Goal: Information Seeking & Learning: Understand process/instructions

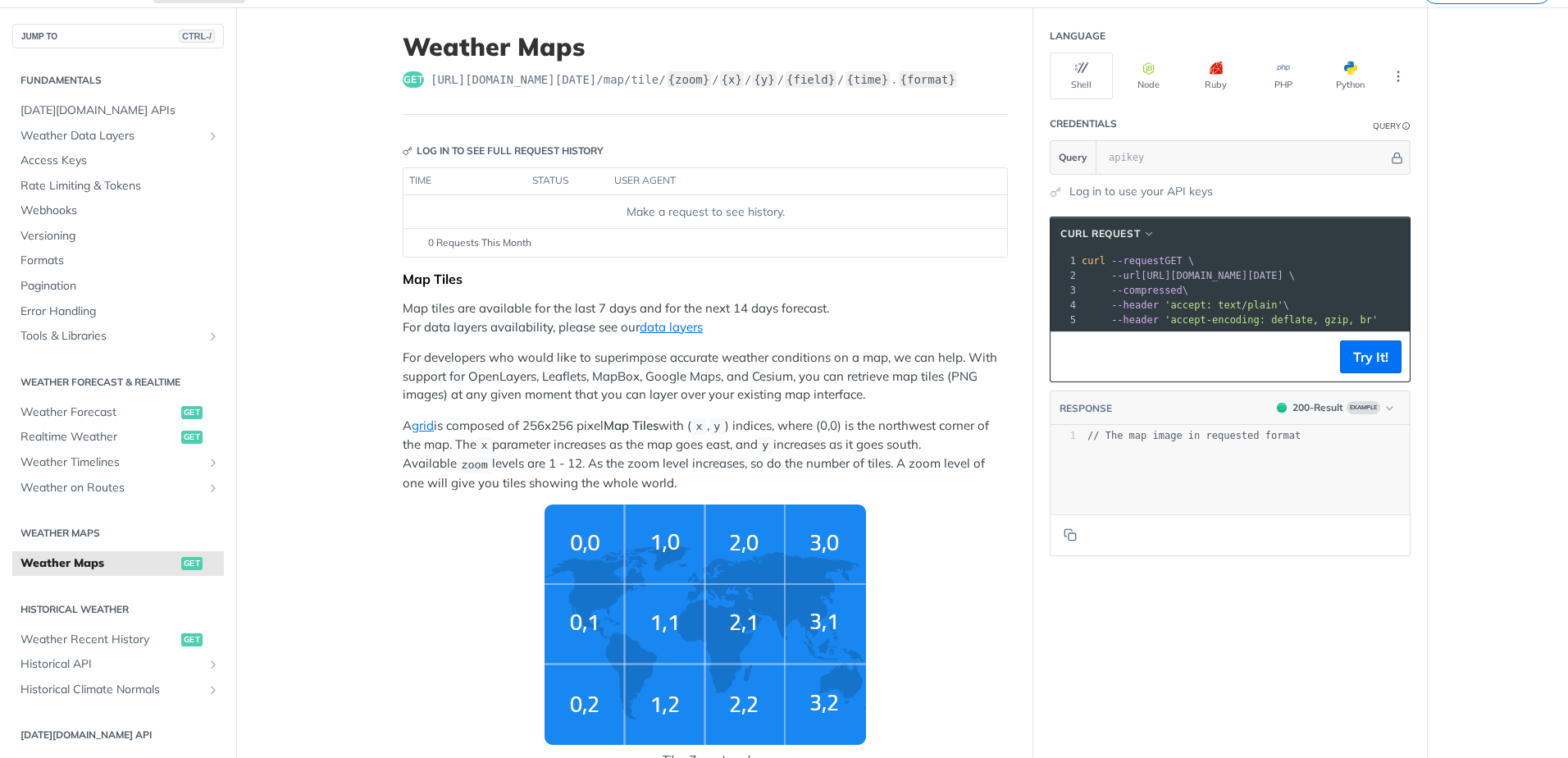
scroll to position [80, 0]
click at [456, 312] on p "Map tiles are available for the last 7 days and for the next 14 days forecast. …" at bounding box center [705, 319] width 605 height 37
drag, startPoint x: 0, startPoint y: 0, endPoint x: 456, endPoint y: 312, distance: 552.5
click at [456, 312] on p "Map tiles are available for the last 7 days and for the next 14 days forecast. …" at bounding box center [705, 319] width 605 height 37
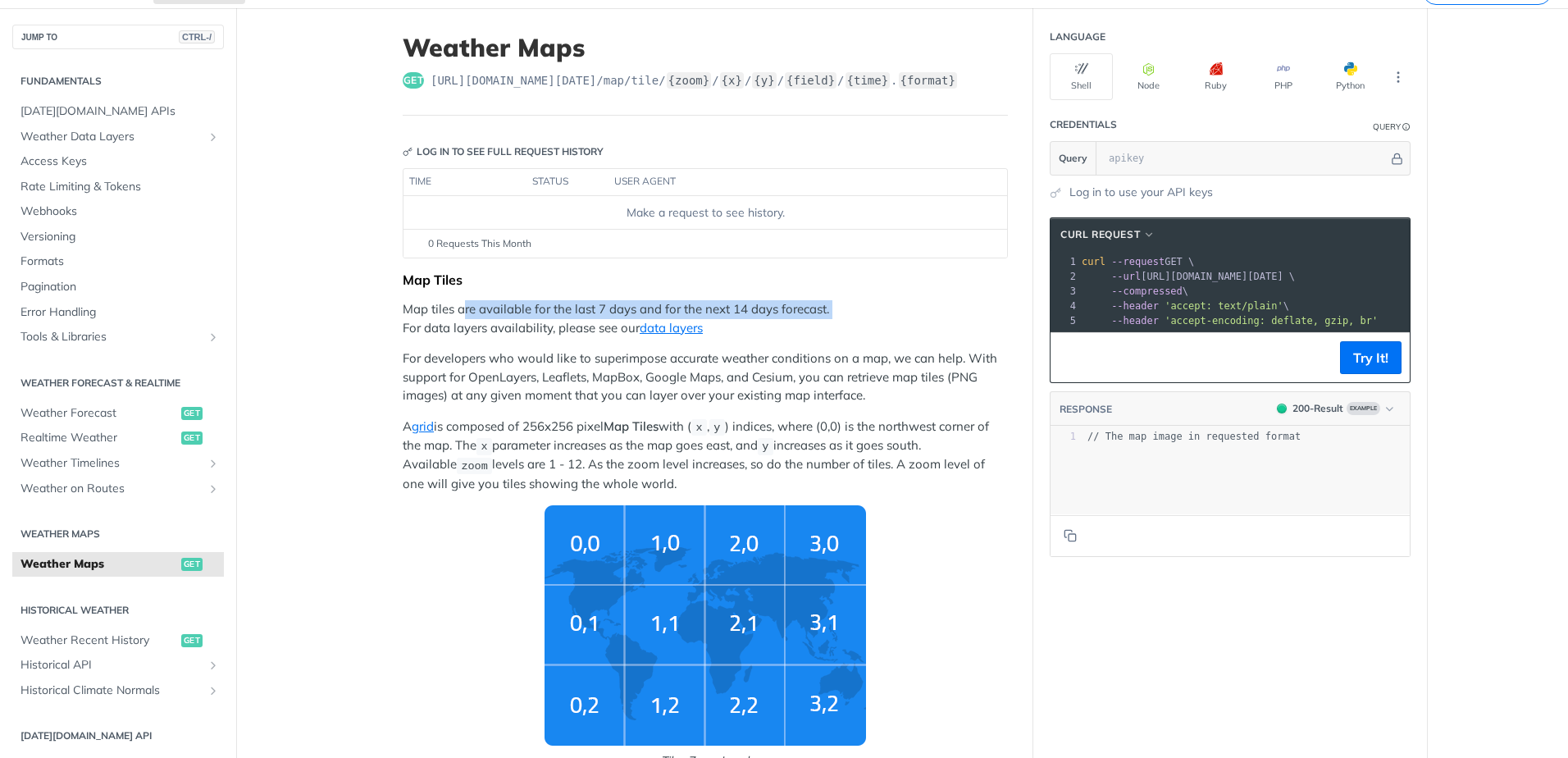
click at [456, 312] on p "Map tiles are available for the last 7 days and for the next 14 days forecast. …" at bounding box center [705, 319] width 605 height 37
drag, startPoint x: 456, startPoint y: 312, endPoint x: 459, endPoint y: 324, distance: 12.4
click at [459, 324] on p "Map tiles are available for the last 7 days and for the next 14 days forecast. …" at bounding box center [705, 319] width 605 height 37
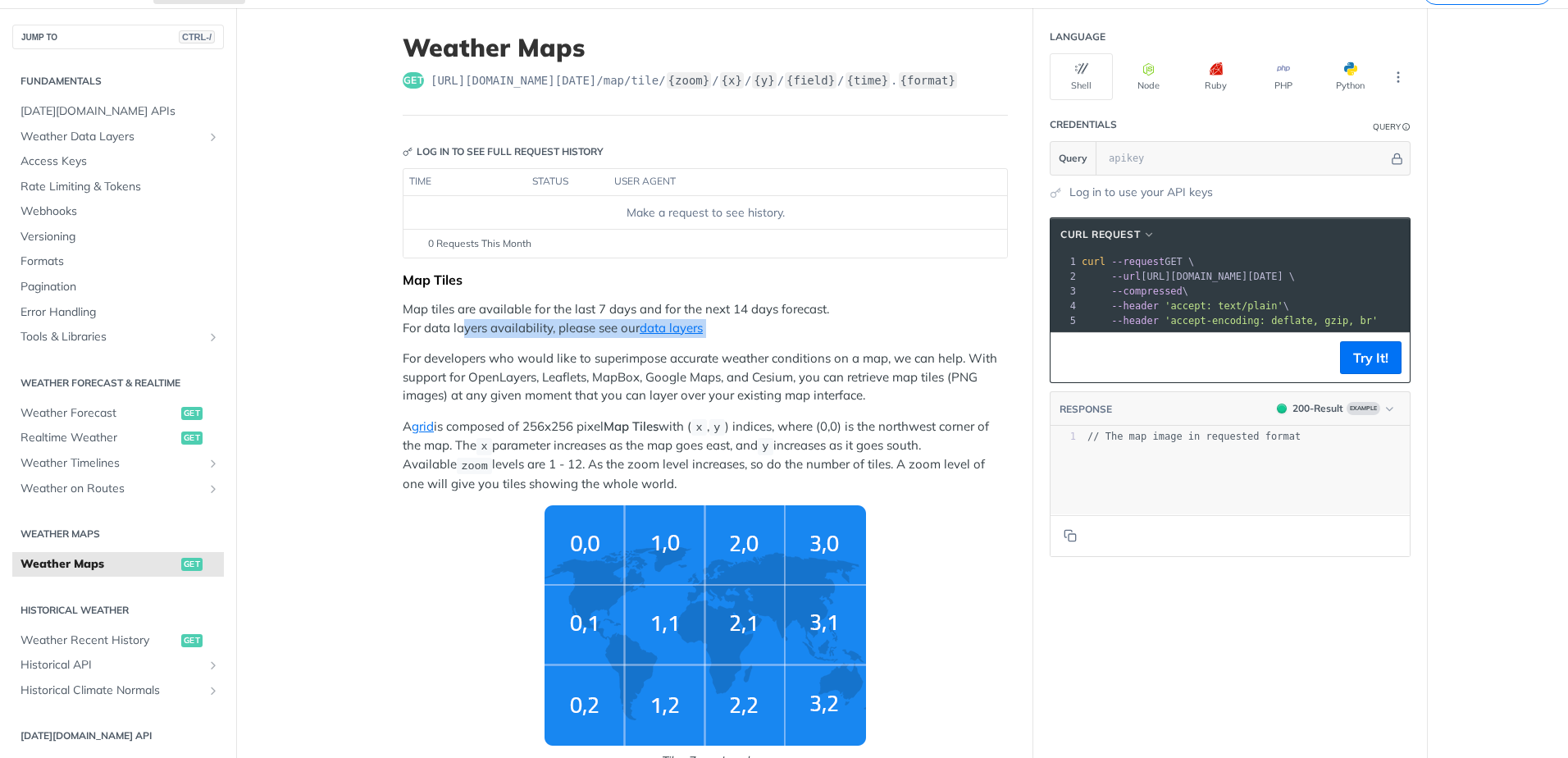
click at [459, 324] on p "Map tiles are available for the last 7 days and for the next 14 days forecast. …" at bounding box center [705, 319] width 605 height 37
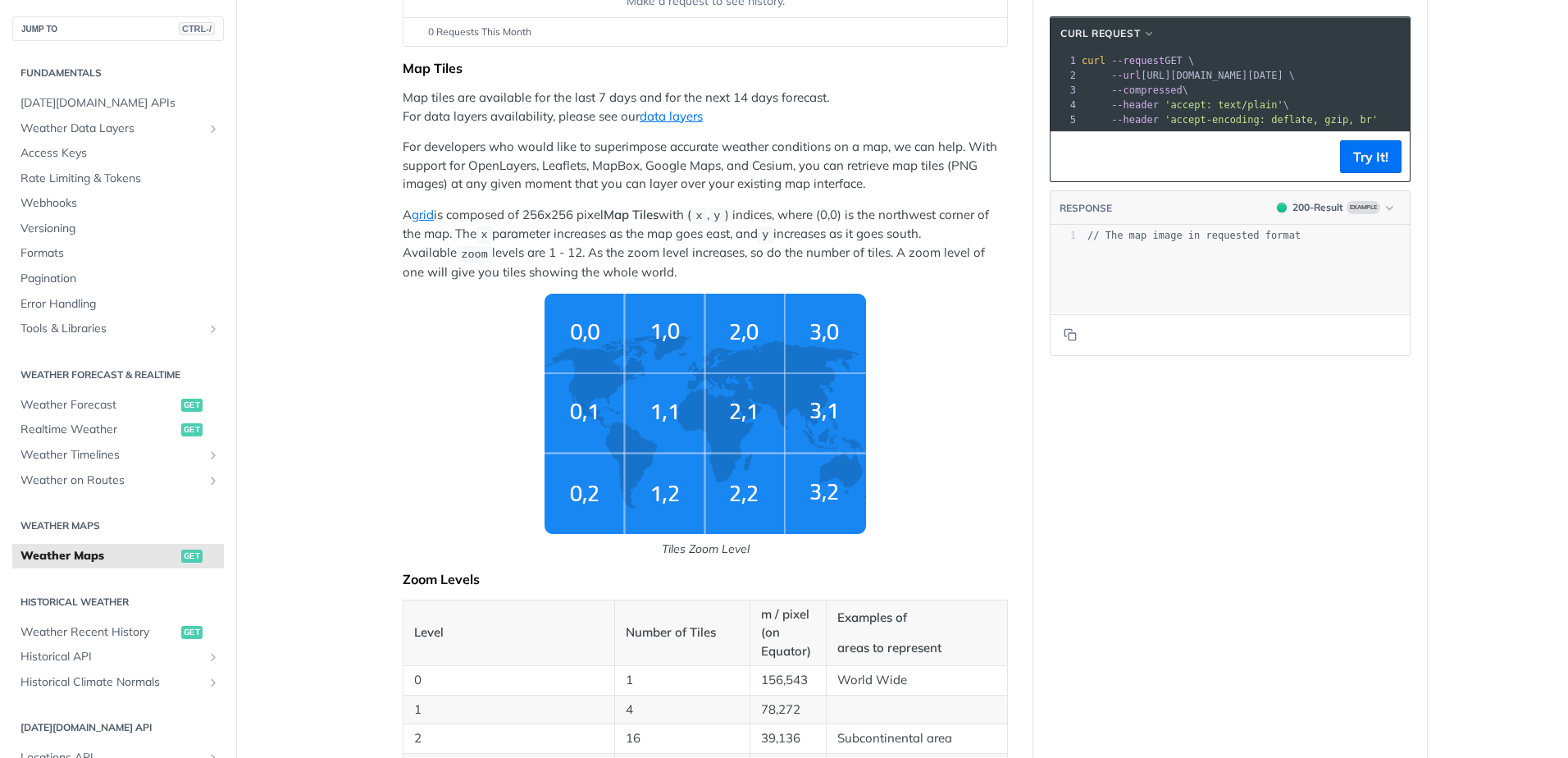
scroll to position [0, 0]
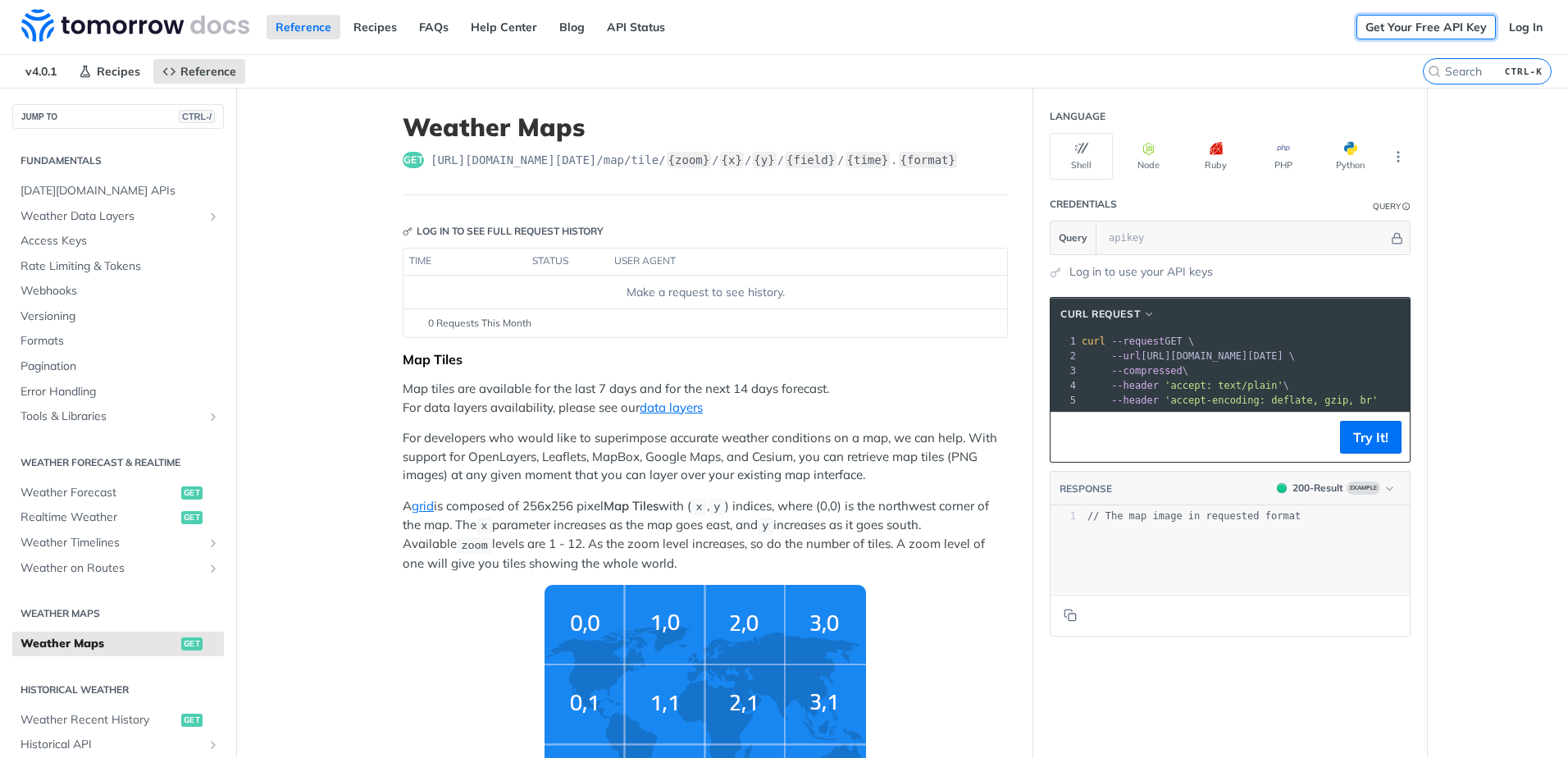
click at [1446, 32] on link "Get Your Free API Key" at bounding box center [1426, 27] width 139 height 25
click at [1402, 25] on link "Get Your Free API Key" at bounding box center [1426, 27] width 139 height 25
click at [638, 30] on link "API Status" at bounding box center [636, 27] width 76 height 25
